Goal: Task Accomplishment & Management: Manage account settings

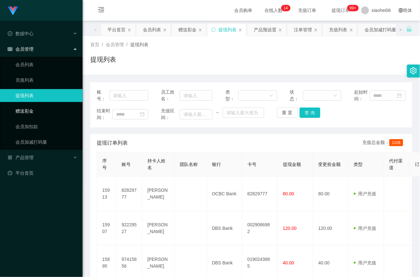
click at [34, 107] on link "赠送彩金" at bounding box center [46, 110] width 62 height 13
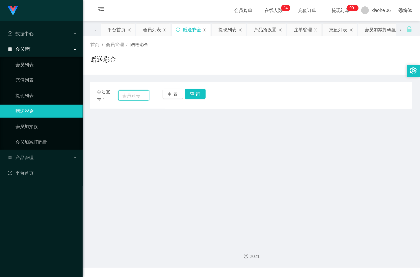
drag, startPoint x: 132, startPoint y: 94, endPoint x: 141, endPoint y: 94, distance: 9.1
click at [132, 94] on input "text" at bounding box center [133, 95] width 31 height 10
paste input "97415856"
type input "97415856"
drag, startPoint x: 200, startPoint y: 97, endPoint x: 201, endPoint y: 108, distance: 11.6
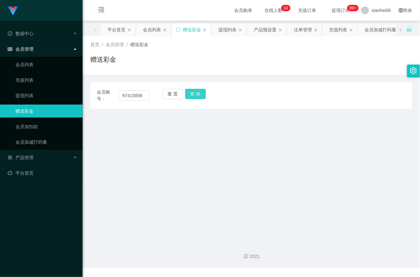
click at [200, 97] on button "查 询" at bounding box center [195, 94] width 21 height 10
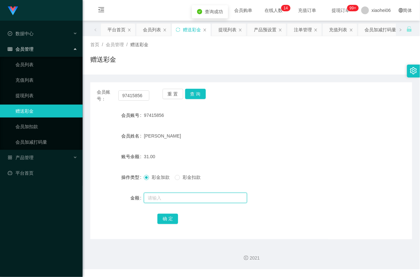
drag, startPoint x: 191, startPoint y: 197, endPoint x: 197, endPoint y: 199, distance: 6.1
click at [190, 197] on input "text" at bounding box center [195, 198] width 103 height 10
type input "500"
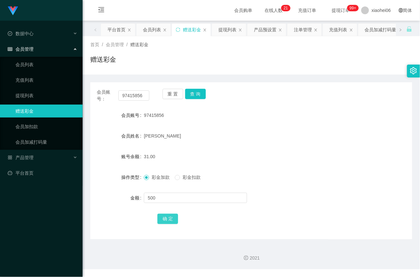
drag, startPoint x: 169, startPoint y: 218, endPoint x: 176, endPoint y: 220, distance: 7.0
click at [169, 218] on button "确 定" at bounding box center [167, 218] width 21 height 10
click at [29, 62] on link "会员列表" at bounding box center [46, 64] width 62 height 13
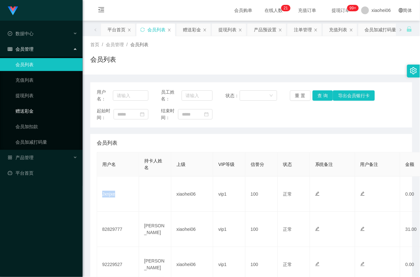
click at [24, 109] on link "赠送彩金" at bounding box center [46, 110] width 62 height 13
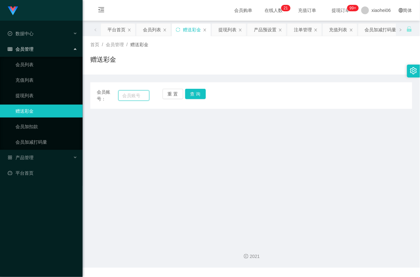
click at [124, 92] on input "text" at bounding box center [133, 95] width 31 height 10
paste input "Jxnjxe"
type input "Jxnjxe"
click at [196, 94] on button "查 询" at bounding box center [195, 94] width 21 height 10
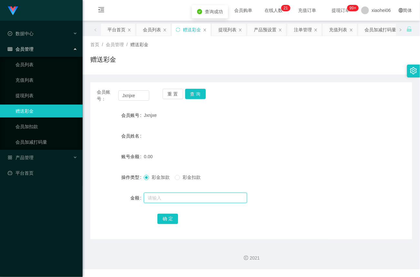
click at [174, 194] on input "text" at bounding box center [195, 198] width 103 height 10
type input "100"
drag, startPoint x: 170, startPoint y: 221, endPoint x: 175, endPoint y: 217, distance: 7.0
click at [170, 221] on button "确 定" at bounding box center [167, 218] width 21 height 10
click at [28, 64] on link "会员列表" at bounding box center [46, 64] width 62 height 13
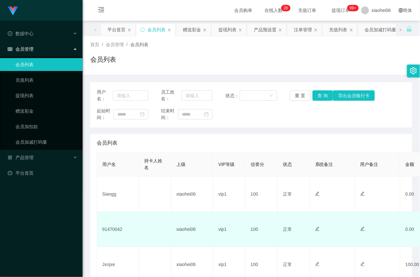
drag, startPoint x: 0, startPoint y: 0, endPoint x: 113, endPoint y: 231, distance: 256.9
click at [113, 231] on td "91470042" at bounding box center [118, 229] width 42 height 35
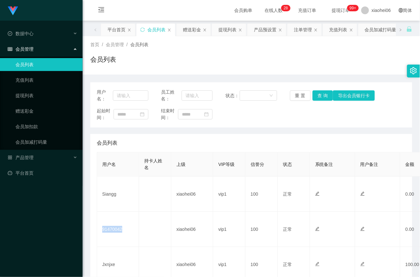
copy td "91470042"
click at [28, 110] on link "赠送彩金" at bounding box center [46, 110] width 62 height 13
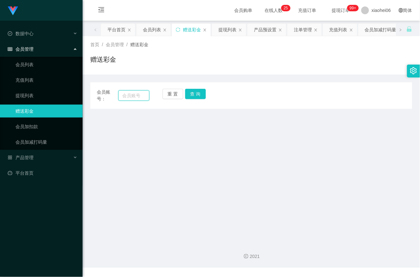
click at [137, 92] on input "text" at bounding box center [133, 95] width 31 height 10
paste input "91470042"
type input "91470042"
drag, startPoint x: 197, startPoint y: 94, endPoint x: 198, endPoint y: 99, distance: 5.9
click at [197, 94] on button "查 询" at bounding box center [195, 94] width 21 height 10
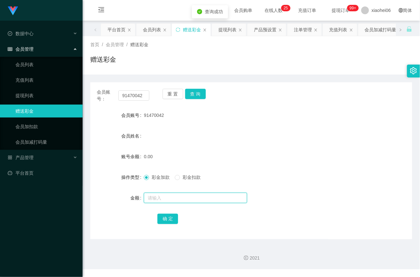
click at [171, 198] on input "text" at bounding box center [195, 198] width 103 height 10
type input "100"
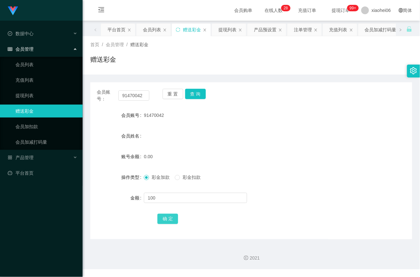
click at [172, 217] on button "确 定" at bounding box center [167, 218] width 21 height 10
click at [38, 62] on link "会员列表" at bounding box center [46, 64] width 62 height 13
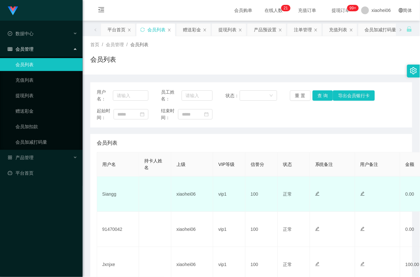
click at [114, 189] on td "Siangg" at bounding box center [118, 193] width 42 height 35
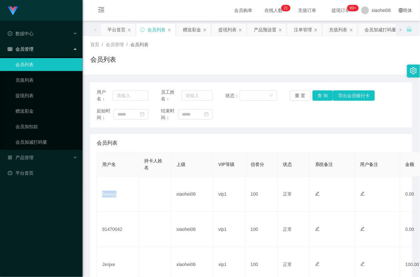
copy td "Siangg"
click at [26, 110] on link "赠送彩金" at bounding box center [46, 110] width 62 height 13
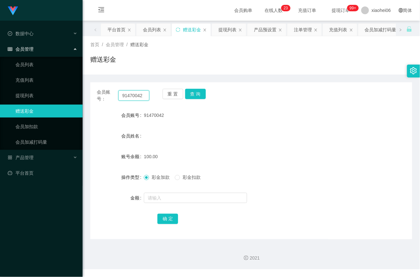
drag, startPoint x: 146, startPoint y: 96, endPoint x: -35, endPoint y: 89, distance: 181.7
click at [0, 89] on html "Jingdong工作台代理端 数据中心 会员管理 会员列表 充值列表 提现列表 赠送彩金 会员加扣款 会员加减打码量 产品管理 平台首页 保存配置 重置配置 …" at bounding box center [210, 138] width 420 height 277
paste input "Siangg"
type input "Siangg"
click at [195, 92] on button "查 询" at bounding box center [195, 94] width 21 height 10
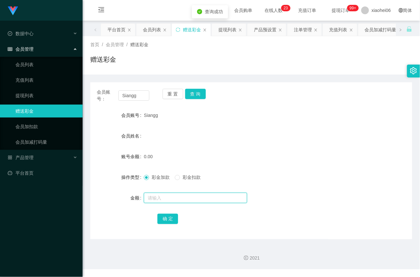
click at [172, 195] on input "text" at bounding box center [195, 198] width 103 height 10
type input "100"
click at [166, 220] on button "确 定" at bounding box center [167, 218] width 21 height 10
click at [34, 158] on div "产品管理" at bounding box center [41, 157] width 83 height 13
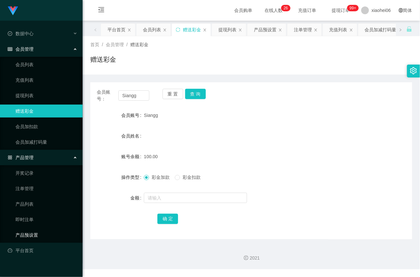
click at [35, 233] on link "产品预设置" at bounding box center [46, 234] width 62 height 13
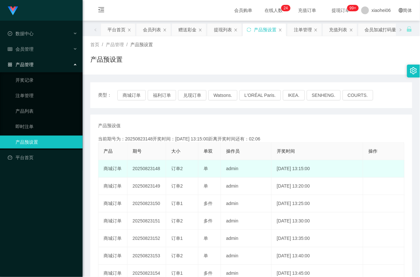
click at [150, 169] on td "20250823148" at bounding box center [146, 168] width 39 height 17
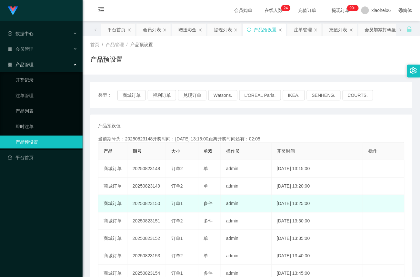
copy td "20250823148"
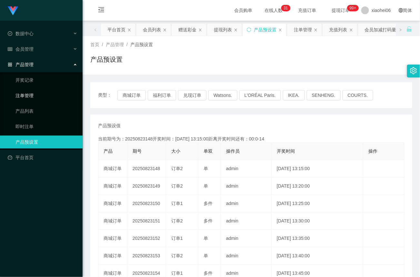
click at [29, 95] on link "注单管理" at bounding box center [46, 95] width 62 height 13
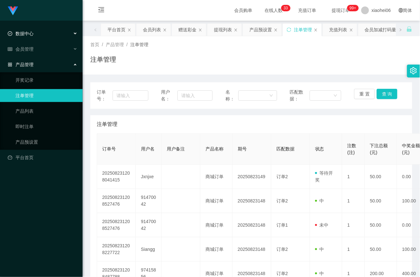
click at [30, 32] on span "数据中心" at bounding box center [21, 33] width 26 height 5
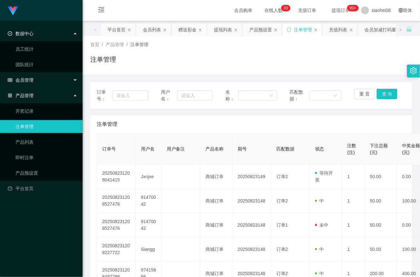
click at [30, 80] on span "会员管理" at bounding box center [21, 79] width 26 height 5
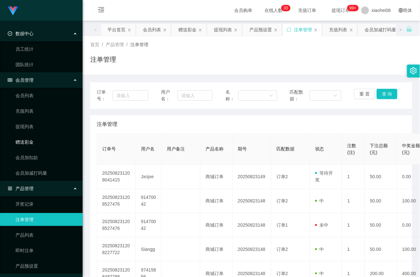
drag, startPoint x: 30, startPoint y: 141, endPoint x: 55, endPoint y: 136, distance: 25.1
click at [30, 142] on link "赠送彩金" at bounding box center [46, 141] width 62 height 13
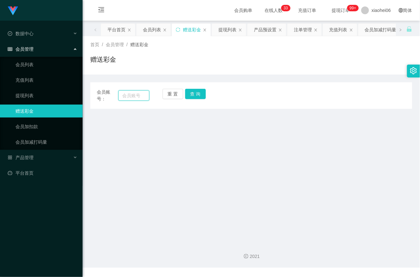
click at [137, 95] on input "text" at bounding box center [133, 95] width 31 height 10
paste input "您已完成商城数据任务,请勿私自购单。商家会稽查私自购单者,轻则扣罚帐户积分清零,重则永久失去工作资格 耐心等待几分钟，等你的余额变为 【150 】后告诉我，我…"
type input "您已完成商城数据任务,请勿私自购单。商家会稽查私自购单者,轻则扣罚帐户积分清零,重则永久失去工作资格 耐心等待几分钟，等你的余额变为 【150 】后告诉我，我…"
click at [193, 97] on button "查 询" at bounding box center [195, 94] width 21 height 10
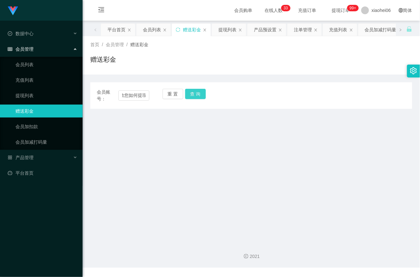
scroll to position [0, 0]
drag, startPoint x: 26, startPoint y: 94, endPoint x: 73, endPoint y: 86, distance: 47.3
click at [27, 93] on link "提现列表" at bounding box center [46, 95] width 62 height 13
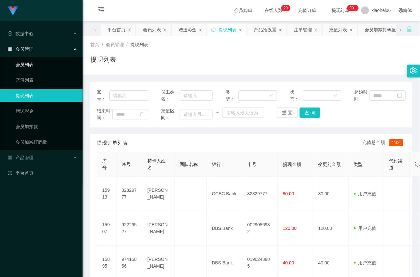
click at [26, 64] on link "会员列表" at bounding box center [46, 64] width 62 height 13
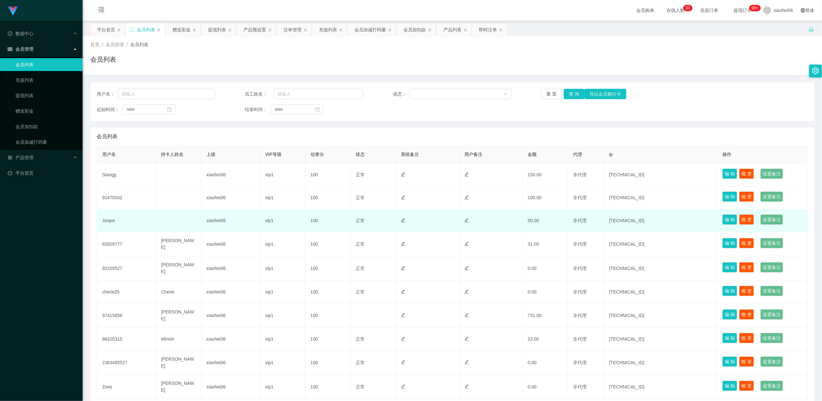
click at [111, 221] on td "Jxnjxe" at bounding box center [126, 220] width 59 height 23
copy td "Jxnjxe"
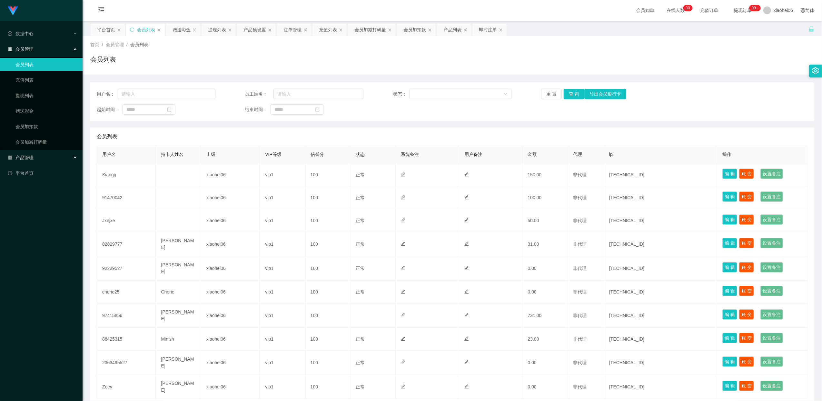
drag, startPoint x: 27, startPoint y: 157, endPoint x: 26, endPoint y: 163, distance: 6.5
click at [27, 157] on span "产品管理" at bounding box center [21, 157] width 26 height 5
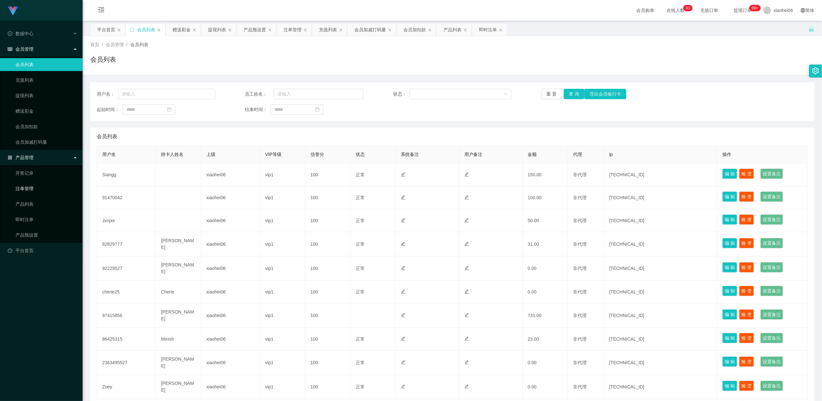
click at [26, 186] on link "注单管理" at bounding box center [46, 188] width 62 height 13
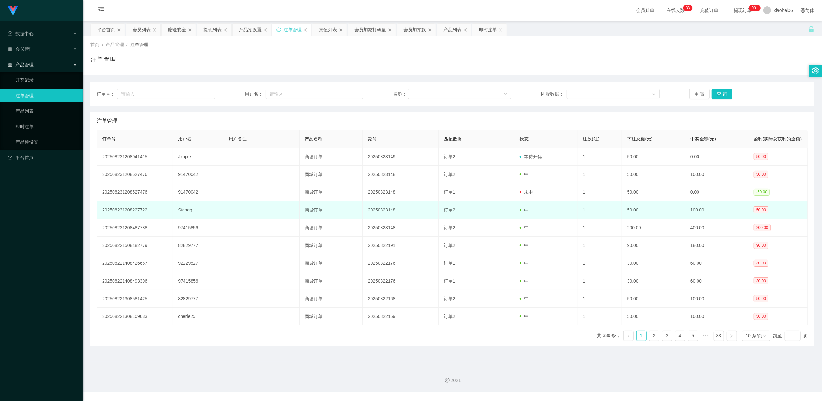
click at [190, 216] on td "Siangg" at bounding box center [198, 210] width 51 height 18
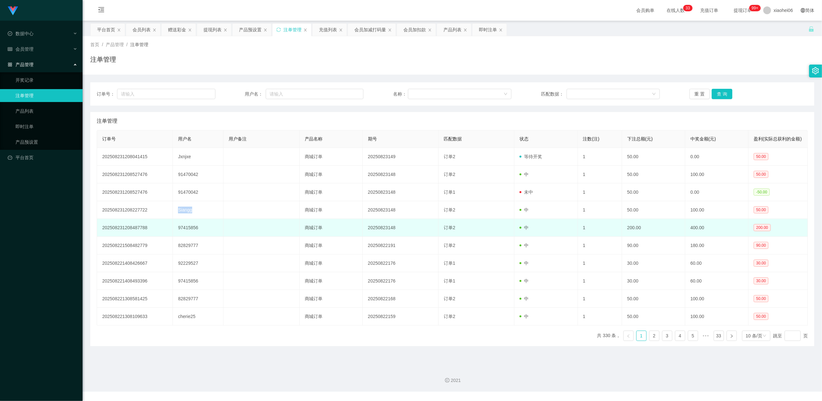
copy td "Siangg"
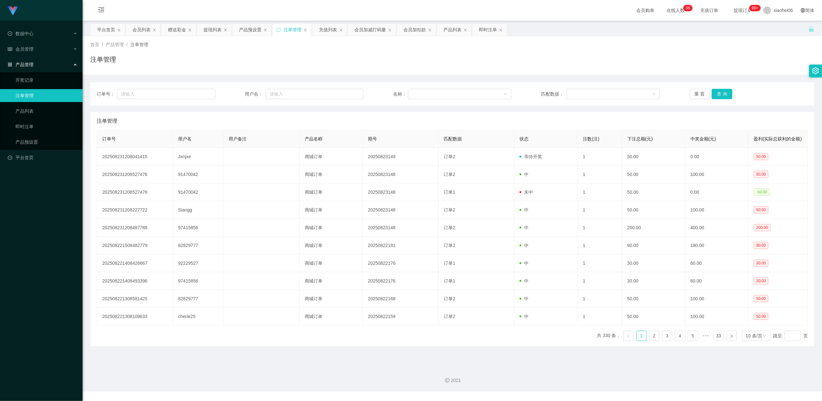
click at [27, 62] on span "产品管理" at bounding box center [21, 64] width 26 height 5
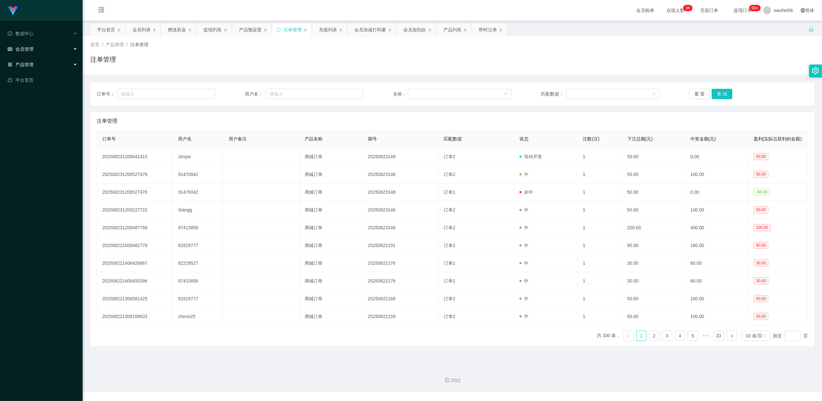
click at [31, 46] on span "会员管理" at bounding box center [21, 48] width 26 height 5
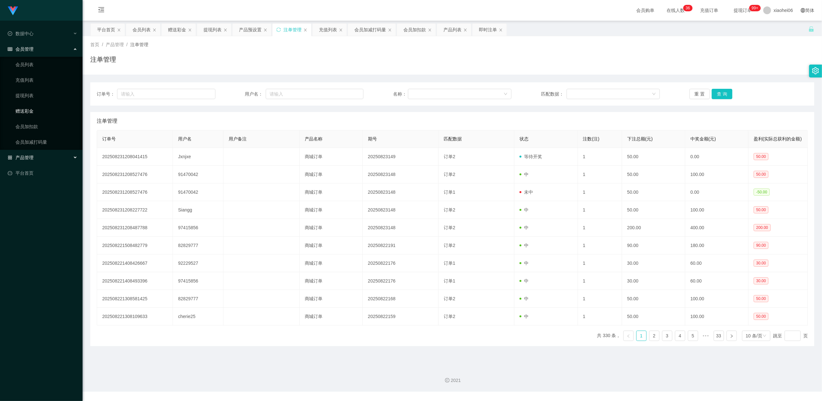
click at [26, 108] on link "赠送彩金" at bounding box center [46, 110] width 62 height 13
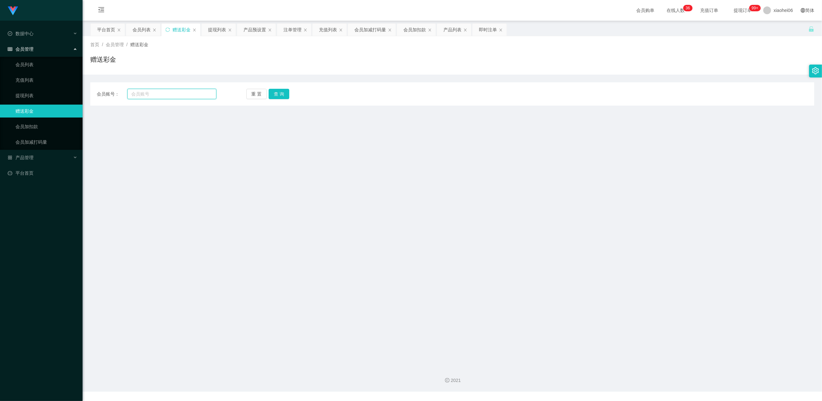
click at [175, 94] on input "text" at bounding box center [171, 94] width 89 height 10
paste input "Siangg"
type input "Siangg"
drag, startPoint x: 287, startPoint y: 94, endPoint x: 290, endPoint y: 112, distance: 18.2
click at [287, 94] on button "查 询" at bounding box center [279, 94] width 21 height 10
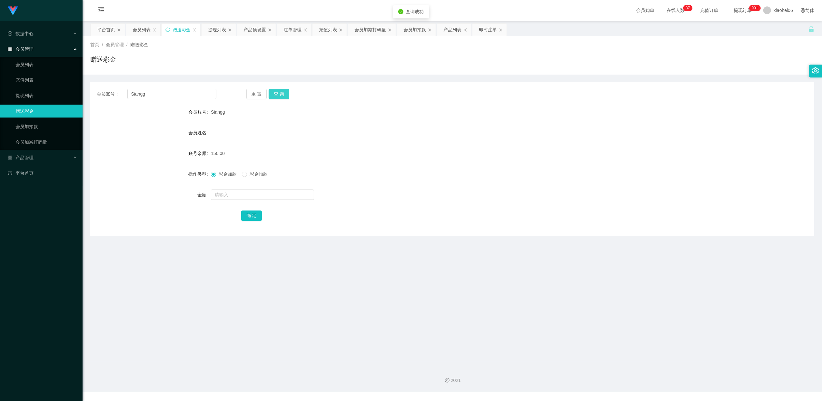
click at [277, 92] on button "查 询" at bounding box center [279, 94] width 21 height 10
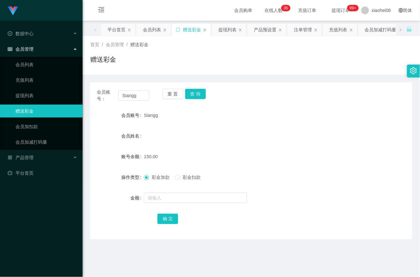
click at [364, 142] on div "会员姓名" at bounding box center [251, 135] width 322 height 13
click at [30, 44] on div "会员管理" at bounding box center [41, 49] width 83 height 13
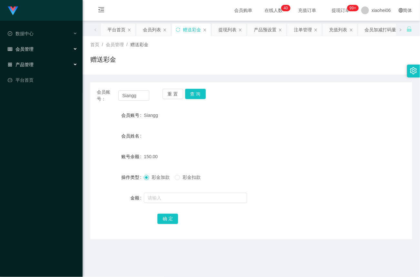
click at [27, 62] on span "产品管理" at bounding box center [21, 64] width 26 height 5
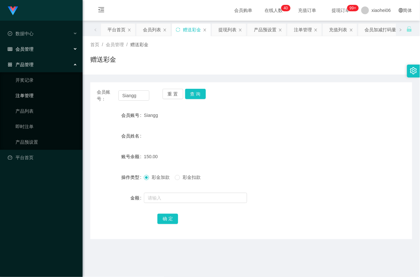
click at [25, 93] on link "注单管理" at bounding box center [46, 95] width 62 height 13
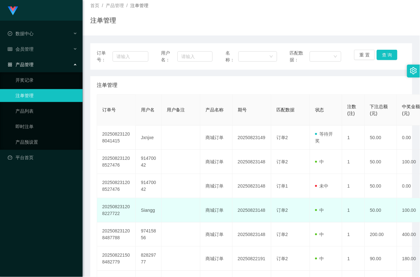
scroll to position [41, 0]
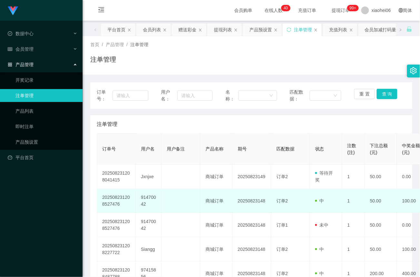
scroll to position [41, 0]
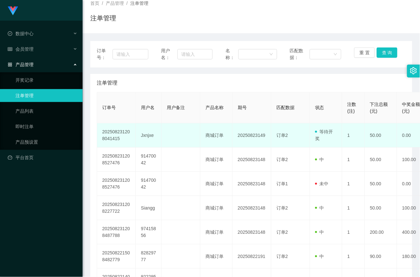
click at [145, 135] on td "Jxnjxe" at bounding box center [149, 135] width 26 height 24
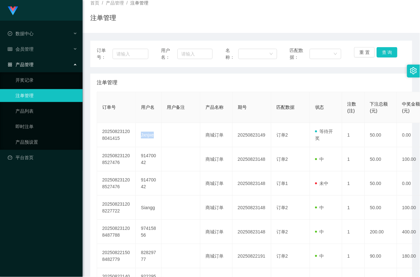
copy td "Jxnjxe"
click at [373, 83] on div "注单管理" at bounding box center [251, 83] width 309 height 18
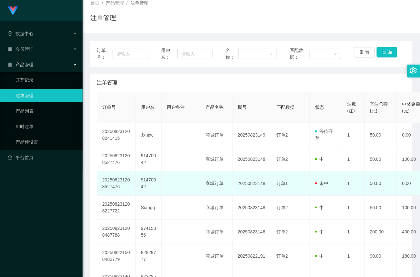
click at [149, 177] on td "91470042" at bounding box center [149, 183] width 26 height 24
copy td "91470042"
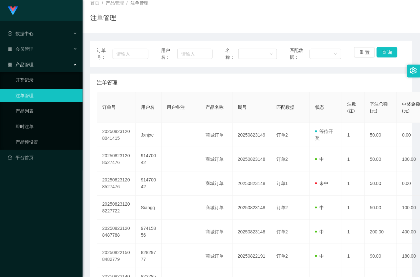
click at [367, 79] on div "注单管理" at bounding box center [251, 83] width 309 height 18
drag, startPoint x: 29, startPoint y: 50, endPoint x: 33, endPoint y: 63, distance: 14.1
click at [29, 49] on span "会员管理" at bounding box center [21, 48] width 26 height 5
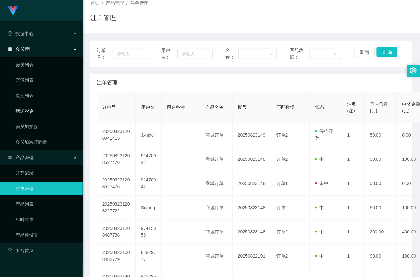
drag, startPoint x: 23, startPoint y: 108, endPoint x: 48, endPoint y: 102, distance: 25.7
click at [24, 108] on link "赠送彩金" at bounding box center [46, 110] width 62 height 13
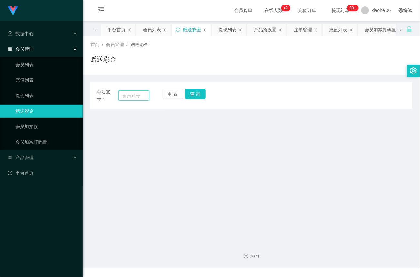
click at [132, 97] on input "text" at bounding box center [133, 95] width 31 height 10
paste input "91470042"
type input "91470042"
drag, startPoint x: 202, startPoint y: 89, endPoint x: 201, endPoint y: 92, distance: 3.2
click at [202, 89] on button "查 询" at bounding box center [195, 94] width 21 height 10
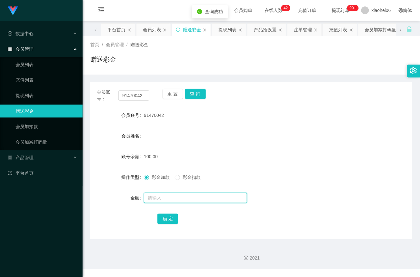
drag, startPoint x: 163, startPoint y: 199, endPoint x: 177, endPoint y: 201, distance: 14.6
click at [163, 199] on input "text" at bounding box center [195, 198] width 103 height 10
type input "50"
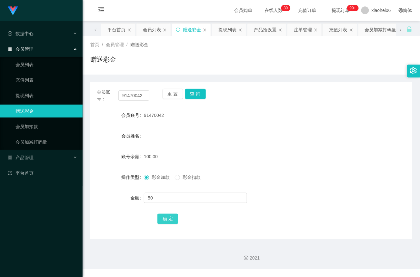
click at [169, 217] on button "确 定" at bounding box center [167, 218] width 21 height 10
click at [29, 77] on link "充值列表" at bounding box center [46, 80] width 62 height 13
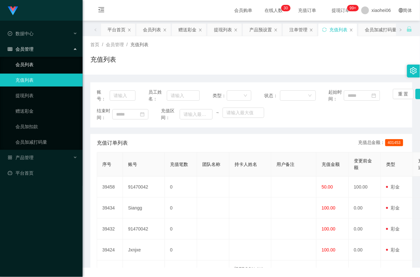
click at [29, 61] on link "会员列表" at bounding box center [46, 64] width 62 height 13
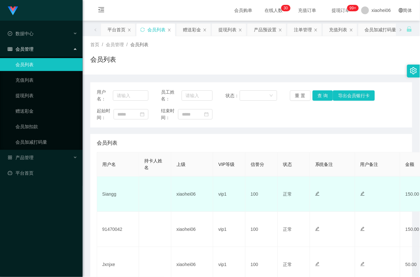
click at [111, 195] on td "Siangg" at bounding box center [118, 193] width 42 height 35
copy td "Siangg"
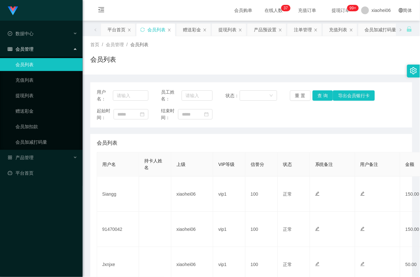
drag, startPoint x: 365, startPoint y: 134, endPoint x: 342, endPoint y: 139, distance: 23.8
click at [365, 134] on div "会员列表" at bounding box center [251, 143] width 309 height 18
click at [37, 49] on div "会员管理" at bounding box center [41, 49] width 83 height 13
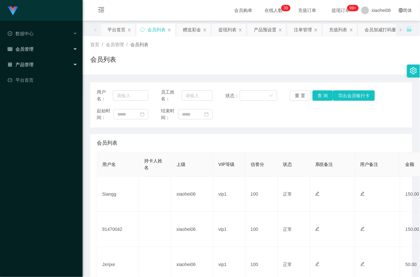
click at [34, 62] on div "产品管理" at bounding box center [41, 64] width 83 height 13
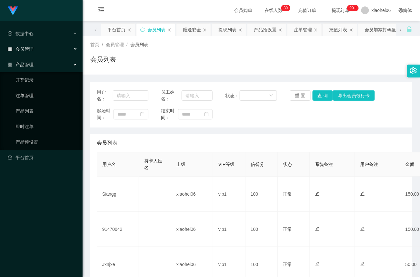
click at [29, 92] on link "注单管理" at bounding box center [46, 95] width 62 height 13
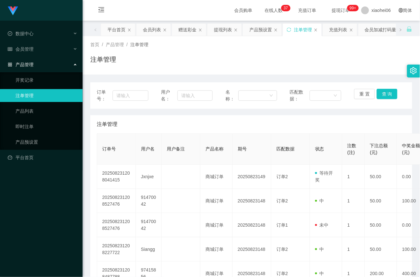
drag, startPoint x: 350, startPoint y: 123, endPoint x: 327, endPoint y: 123, distance: 22.6
click at [350, 123] on div "注单管理" at bounding box center [251, 124] width 309 height 18
click at [35, 47] on div "会员管理" at bounding box center [41, 49] width 83 height 13
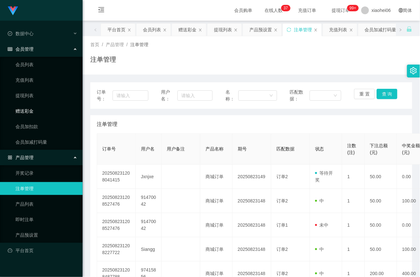
drag, startPoint x: 26, startPoint y: 110, endPoint x: 72, endPoint y: 102, distance: 46.8
click at [26, 110] on link "赠送彩金" at bounding box center [46, 110] width 62 height 13
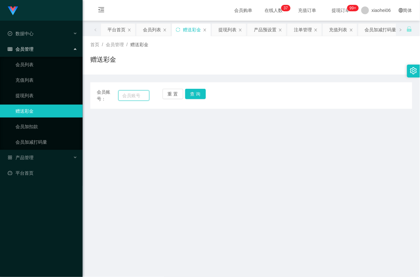
click at [133, 93] on input "text" at bounding box center [133, 95] width 31 height 10
paste input "Siangg"
type input "Siangg"
click at [194, 93] on button "查 询" at bounding box center [195, 94] width 21 height 10
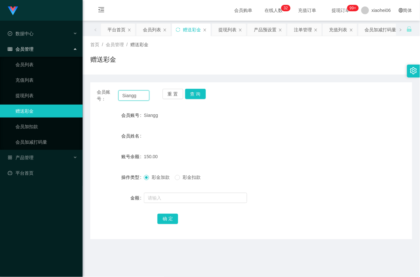
drag, startPoint x: 143, startPoint y: 97, endPoint x: -61, endPoint y: 89, distance: 204.6
click at [0, 89] on html "Jingdong工作台代理端 数据中心 会员管理 会员列表 充值列表 提现列表 赠送彩金 会员加扣款 会员加减打码量 产品管理 开奖记录 注单管理 产品列表 …" at bounding box center [210, 138] width 420 height 277
paste input "Jxnjxe"
type input "Jxnjxe"
click at [195, 94] on button "查 询" at bounding box center [195, 94] width 21 height 10
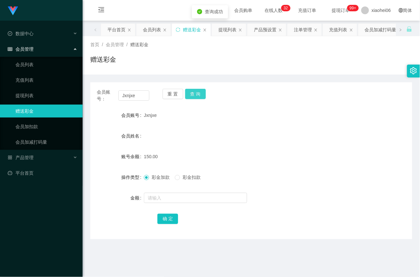
click at [199, 96] on button "查 询" at bounding box center [195, 94] width 21 height 10
click at [27, 97] on link "提现列表" at bounding box center [46, 95] width 62 height 13
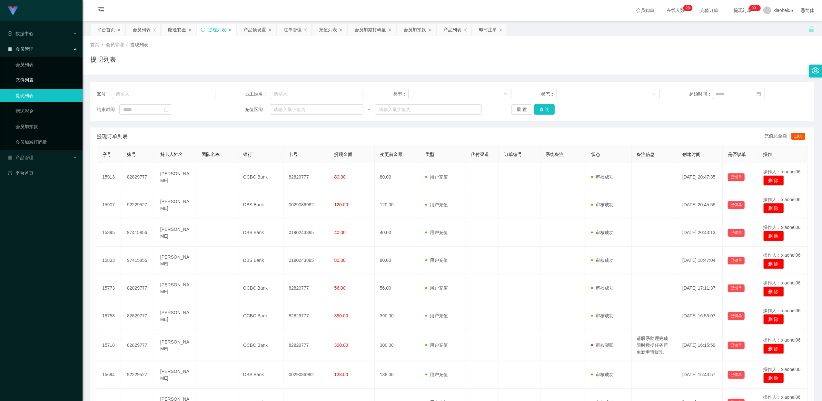
click at [34, 77] on link "充值列表" at bounding box center [46, 80] width 62 height 13
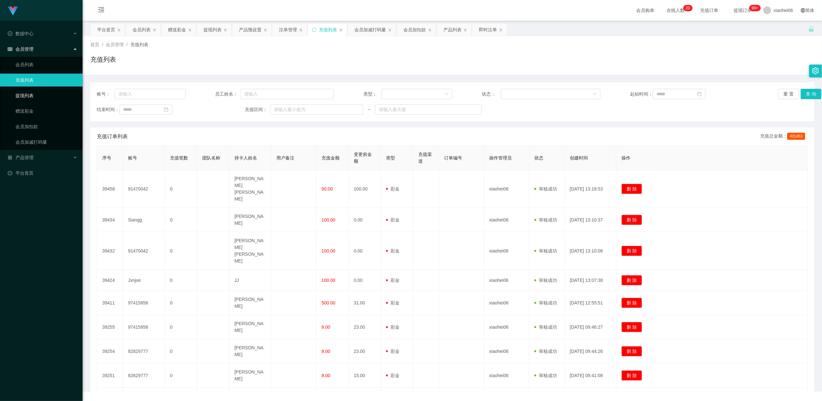
click at [30, 92] on link "提现列表" at bounding box center [46, 95] width 62 height 13
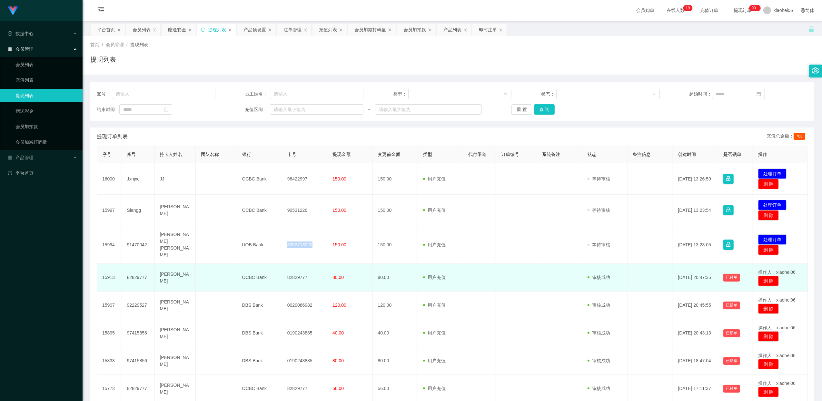
drag, startPoint x: 511, startPoint y: 255, endPoint x: 508, endPoint y: 262, distance: 7.4
click at [511, 255] on td at bounding box center [516, 245] width 41 height 38
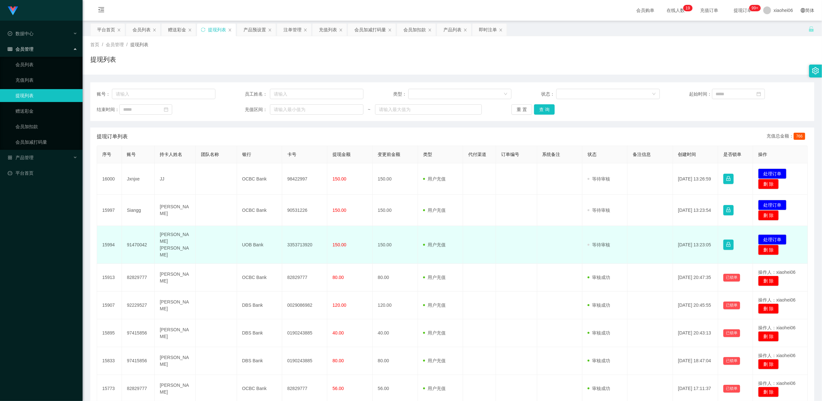
click at [254, 237] on td "UOB Bank" at bounding box center [259, 245] width 45 height 38
click at [254, 238] on td "UOB Bank" at bounding box center [259, 245] width 45 height 38
drag, startPoint x: 254, startPoint y: 238, endPoint x: 247, endPoint y: 237, distance: 7.8
click at [247, 237] on td "UOB Bank" at bounding box center [259, 245] width 45 height 38
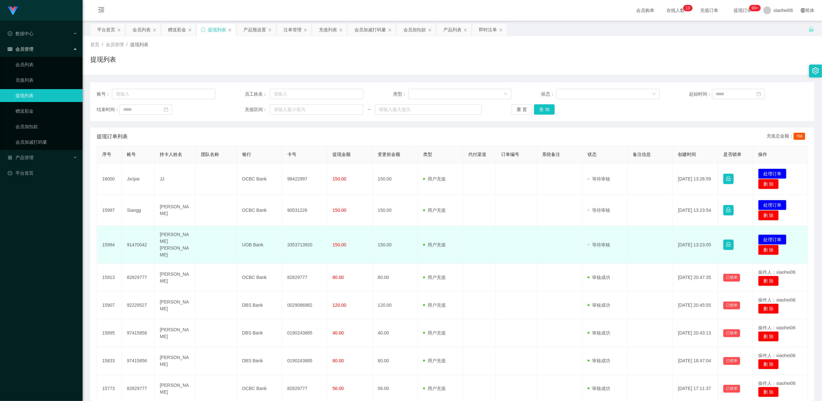
drag, startPoint x: 247, startPoint y: 237, endPoint x: 253, endPoint y: 241, distance: 7.8
click at [253, 241] on td "UOB Bank" at bounding box center [259, 245] width 45 height 38
click at [254, 241] on td "UOB Bank" at bounding box center [259, 245] width 45 height 38
copy td "UOB Bank"
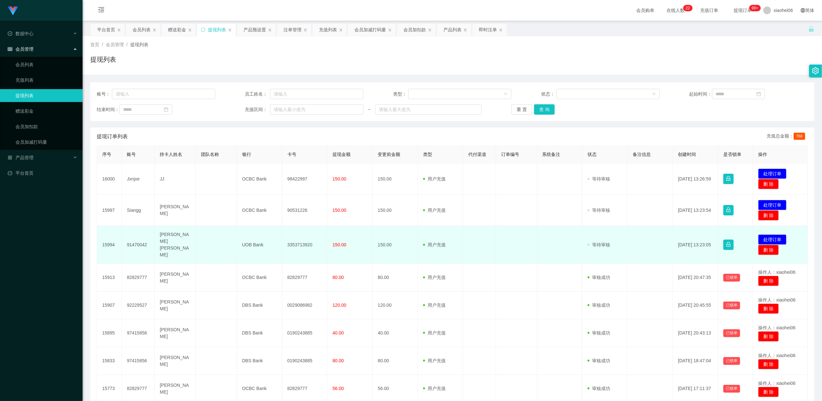
click at [170, 243] on td "[PERSON_NAME] [PERSON_NAME]" at bounding box center [175, 245] width 41 height 38
click at [158, 242] on td "[PERSON_NAME] [PERSON_NAME]" at bounding box center [175, 245] width 41 height 38
click at [173, 244] on td "[PERSON_NAME] [PERSON_NAME]" at bounding box center [175, 245] width 41 height 38
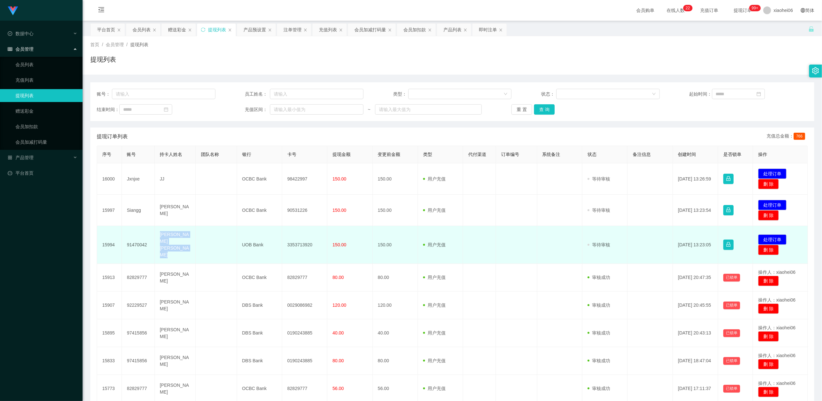
click at [173, 244] on td "[PERSON_NAME] [PERSON_NAME]" at bounding box center [175, 245] width 41 height 38
copy td "[PERSON_NAME] [PERSON_NAME]"
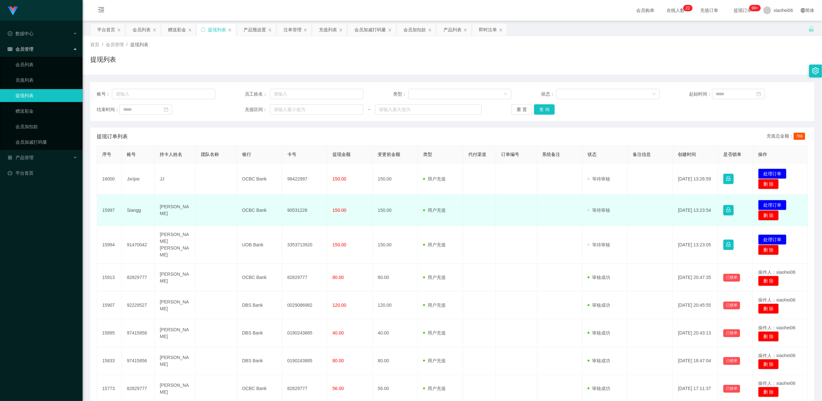
click at [302, 208] on td "90531226" at bounding box center [304, 209] width 45 height 31
click at [302, 209] on td "90531226" at bounding box center [304, 209] width 45 height 31
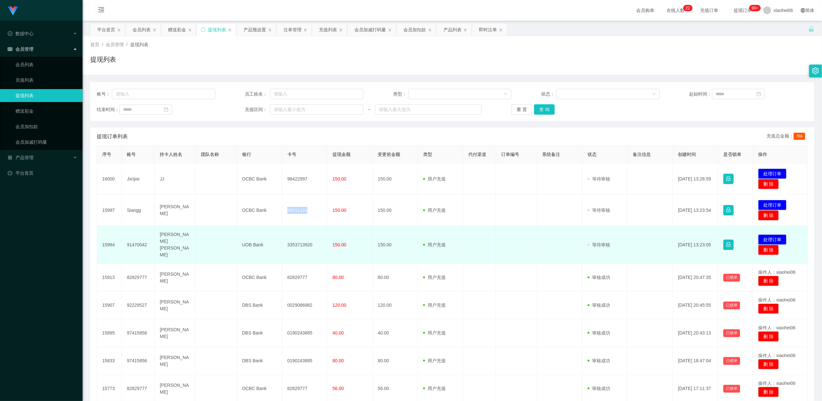
copy td "90531226"
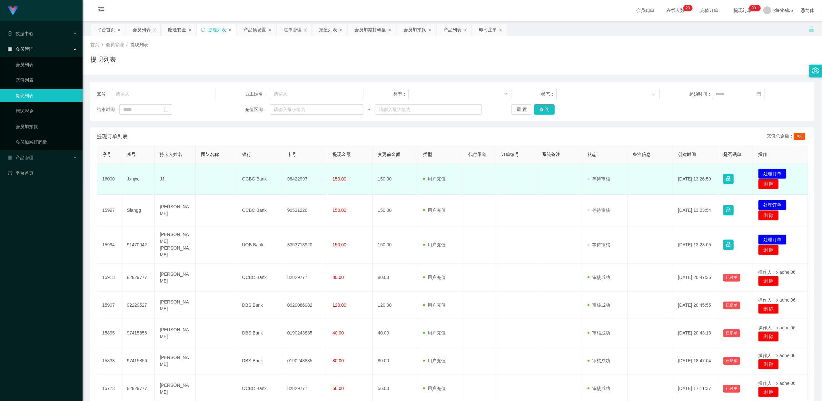
click at [297, 179] on td "98422997" at bounding box center [304, 178] width 45 height 31
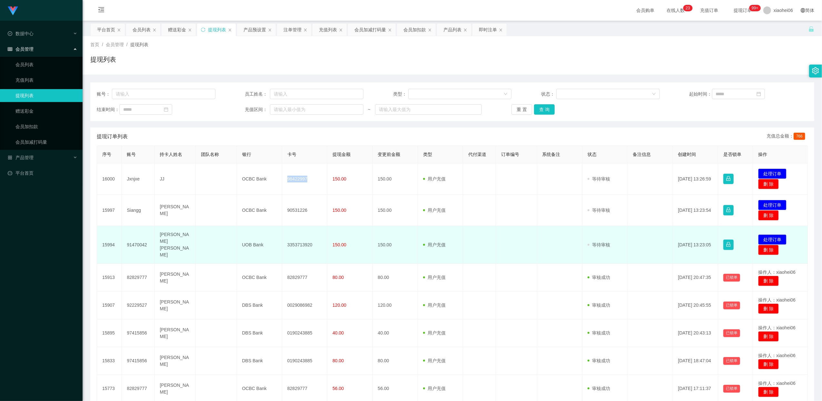
copy td "98422997"
click at [352, 233] on td "150.00" at bounding box center [349, 245] width 45 height 38
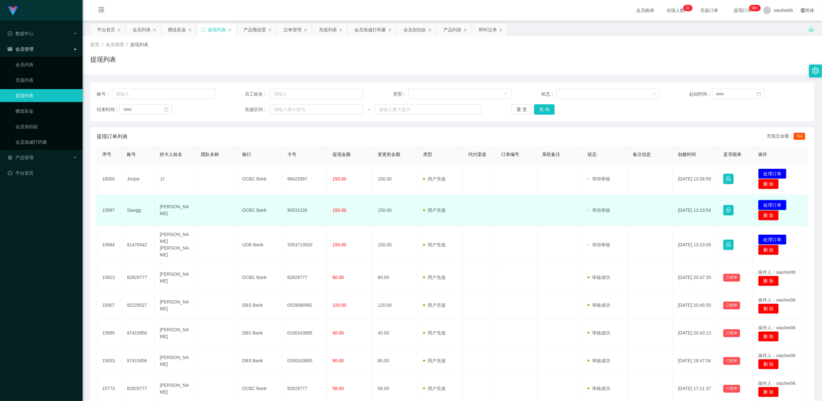
click at [766, 205] on button "处理订单" at bounding box center [772, 205] width 28 height 10
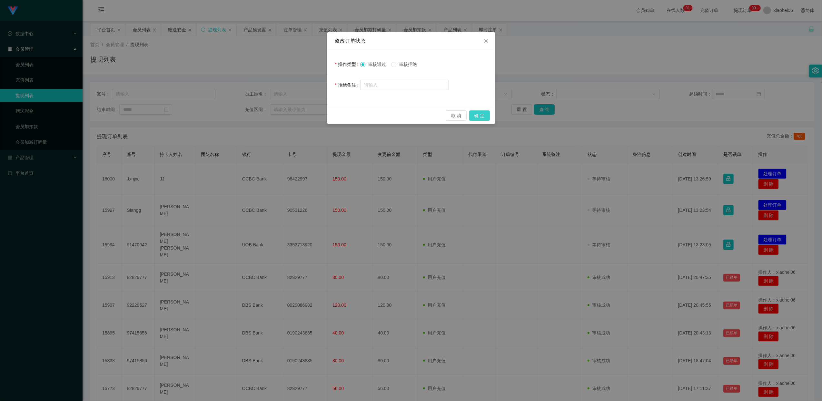
click at [483, 113] on button "确 定" at bounding box center [479, 115] width 21 height 10
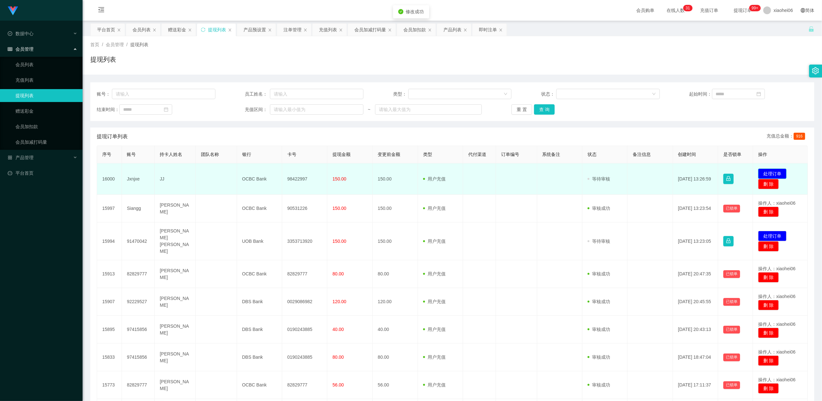
click at [768, 173] on button "处理订单" at bounding box center [772, 173] width 28 height 10
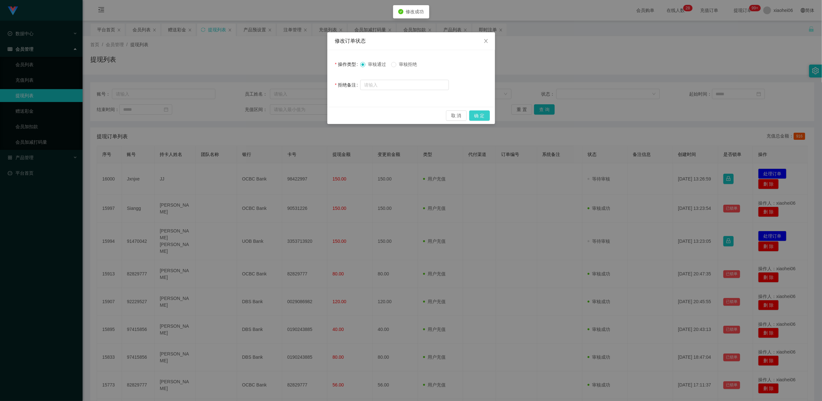
click at [479, 117] on button "确 定" at bounding box center [479, 115] width 21 height 10
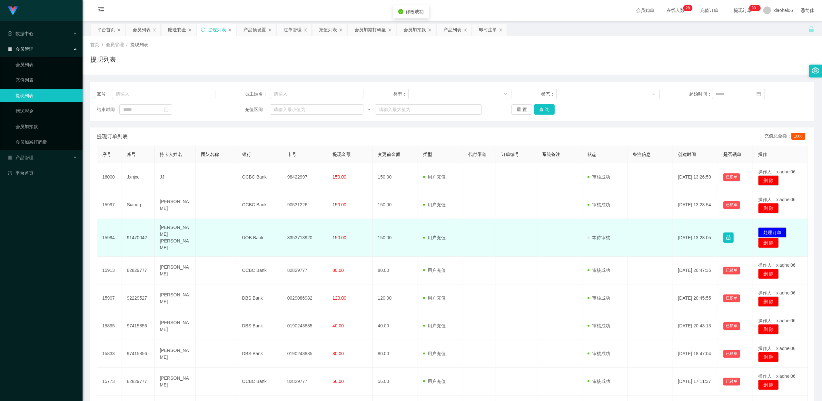
click at [298, 234] on td "3353713920" at bounding box center [304, 238] width 45 height 38
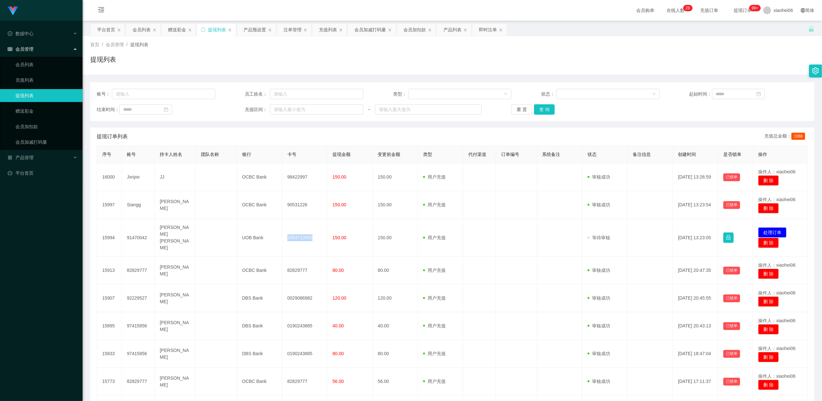
copy td "3353713920"
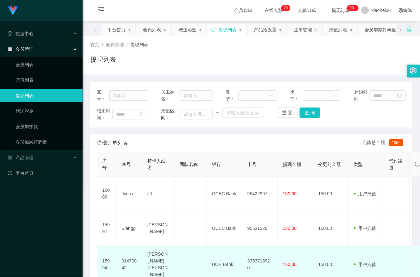
click at [406, 248] on td at bounding box center [397, 264] width 26 height 38
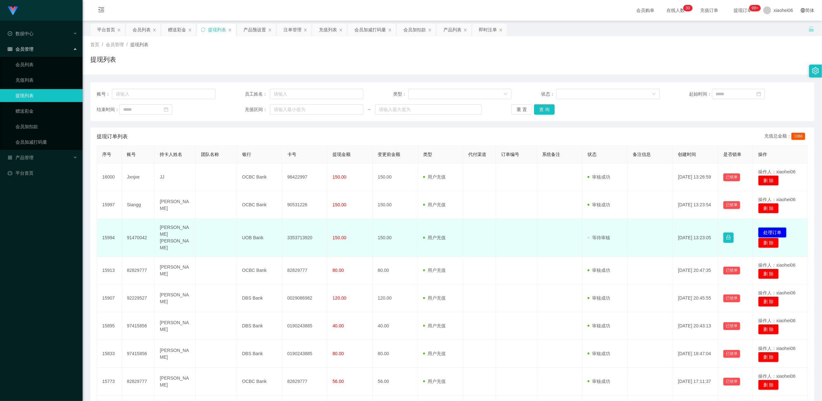
click at [773, 228] on button "处理订单" at bounding box center [772, 232] width 28 height 10
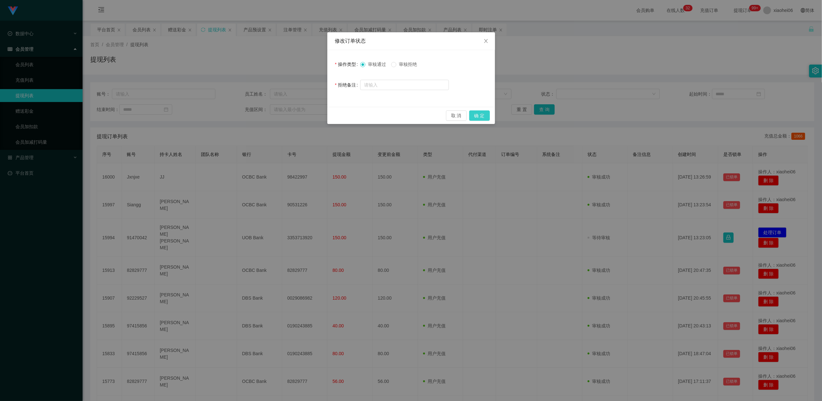
click at [479, 115] on button "确 定" at bounding box center [479, 115] width 21 height 10
